Goal: Check status: Check status

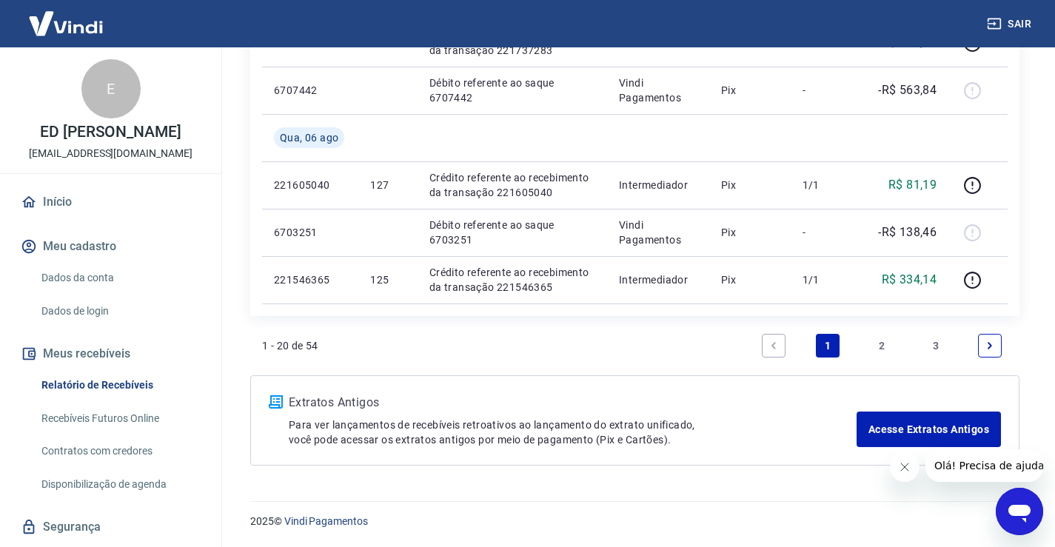
click at [883, 344] on link "2" at bounding box center [882, 346] width 24 height 24
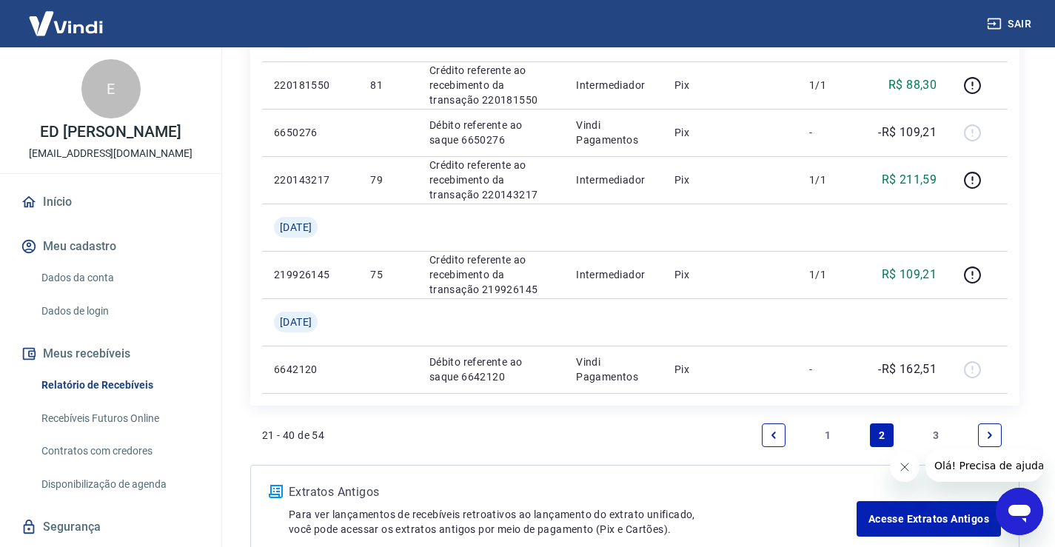
scroll to position [1407, 0]
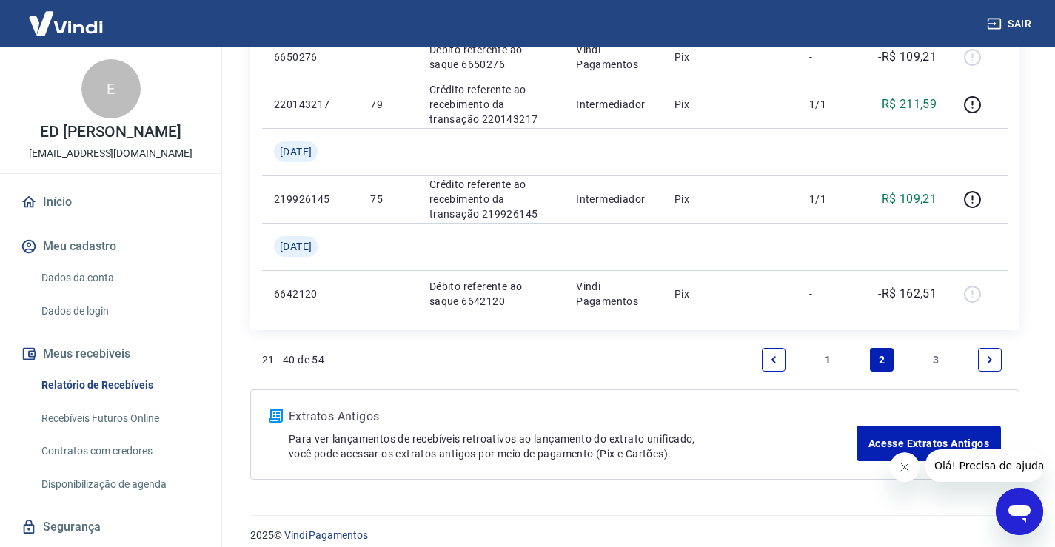
click at [935, 368] on link "3" at bounding box center [936, 360] width 24 height 24
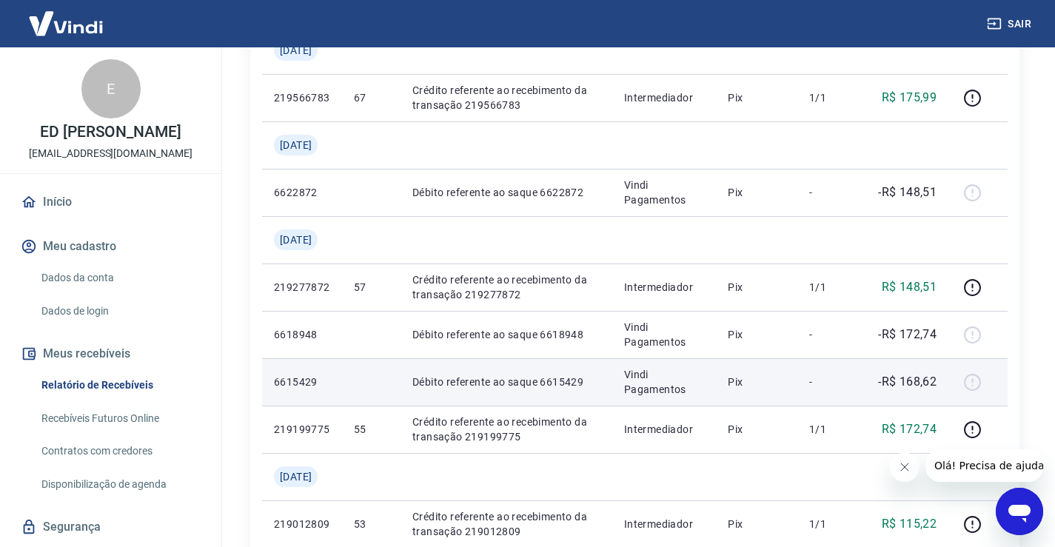
scroll to position [444, 0]
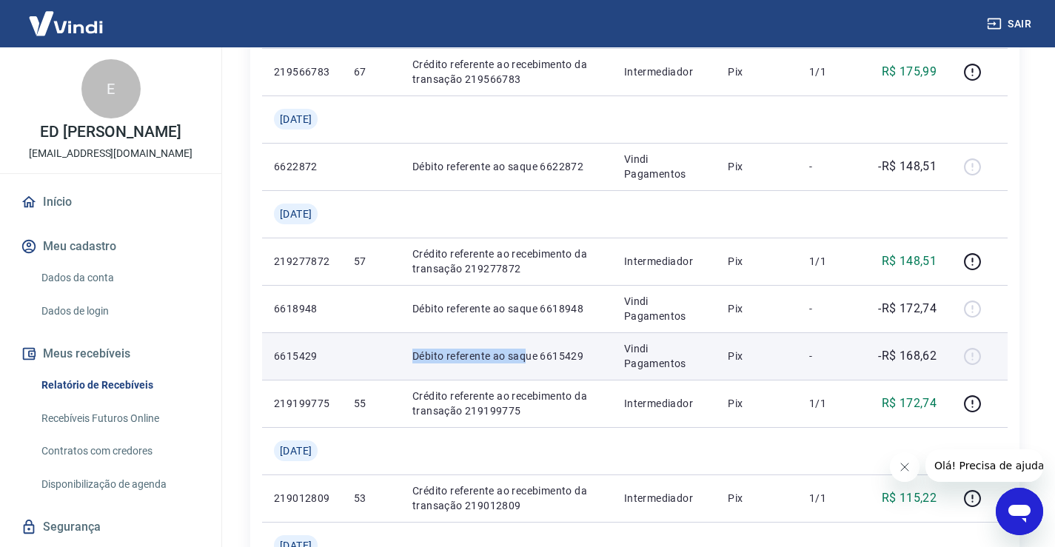
drag, startPoint x: 534, startPoint y: 365, endPoint x: 420, endPoint y: 361, distance: 114.1
click at [420, 361] on td "Débito referente ao saque 6615429" at bounding box center [507, 355] width 212 height 47
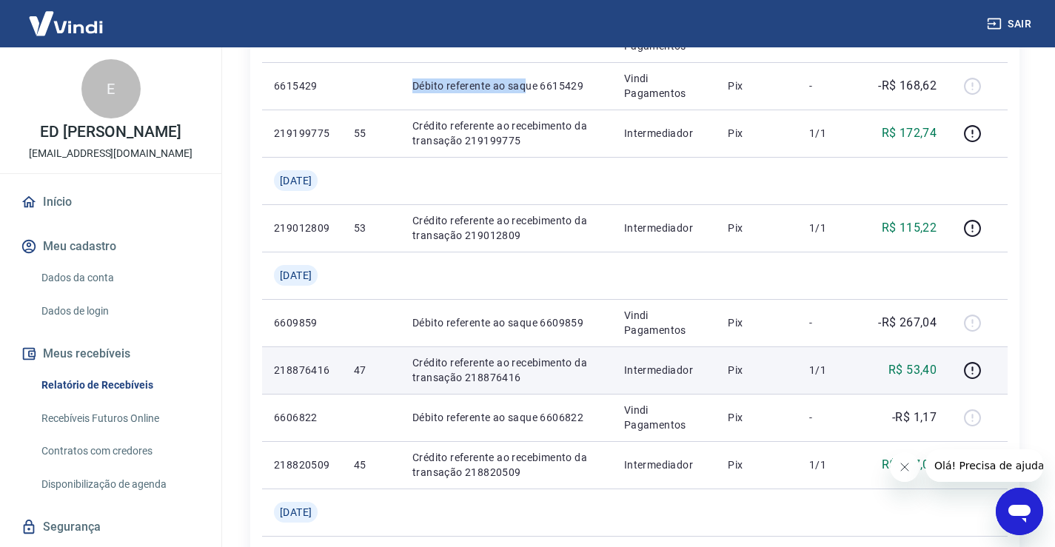
scroll to position [740, 0]
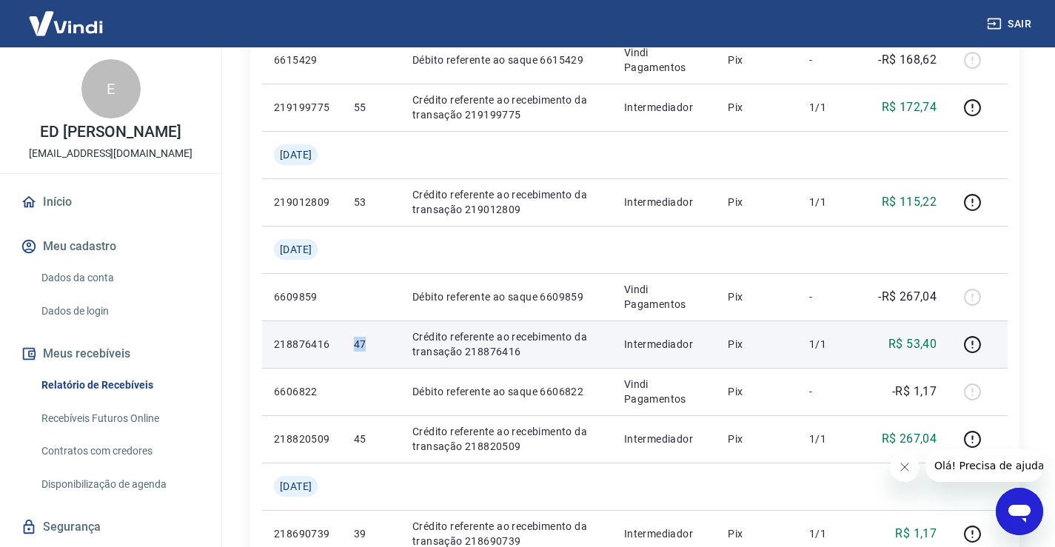
drag, startPoint x: 383, startPoint y: 338, endPoint x: 358, endPoint y: 341, distance: 24.6
click at [358, 341] on td "47" at bounding box center [371, 344] width 58 height 47
